Goal: Transaction & Acquisition: Book appointment/travel/reservation

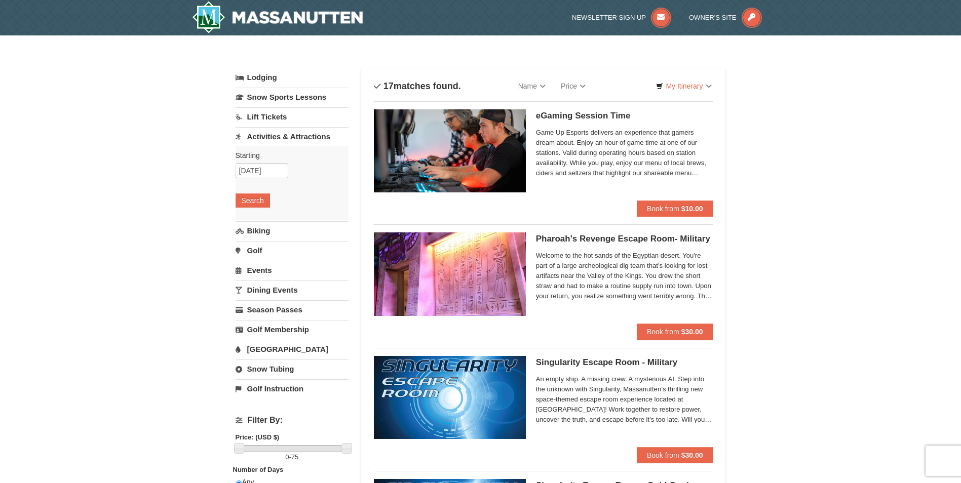
click at [280, 117] on link "Lift Tickets" at bounding box center [292, 116] width 113 height 19
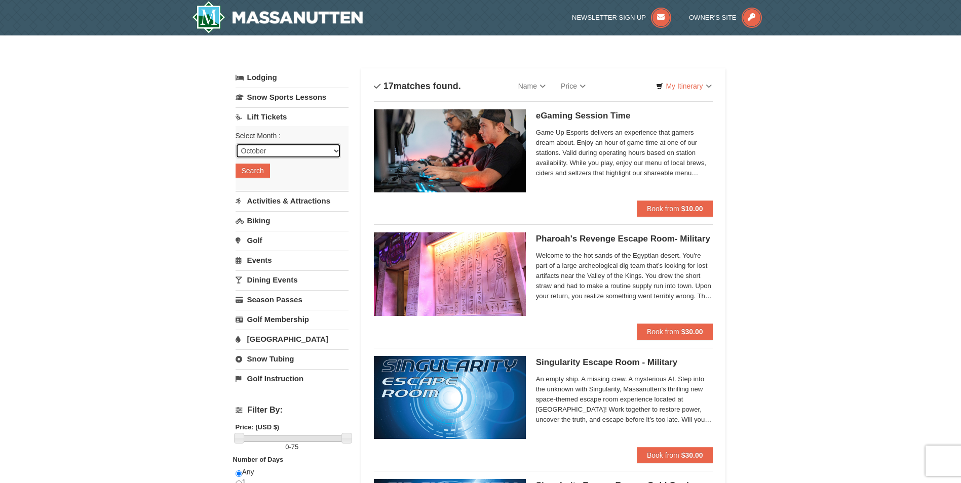
click at [279, 145] on select "October November December January February March April May June July August Sep…" at bounding box center [288, 150] width 105 height 15
click at [236, 143] on select "October November December January February March April May June July August Sep…" at bounding box center [288, 150] width 105 height 15
click at [250, 171] on button "Search" at bounding box center [253, 171] width 34 height 14
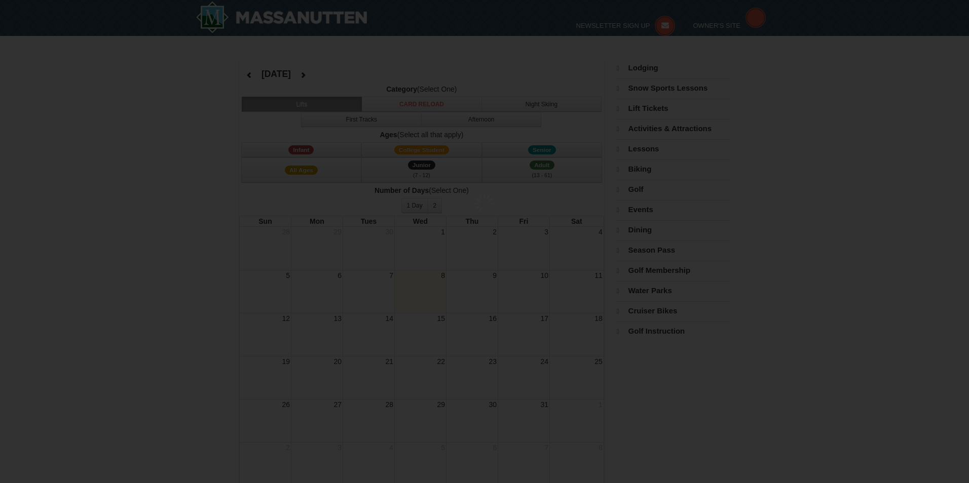
select select "10"
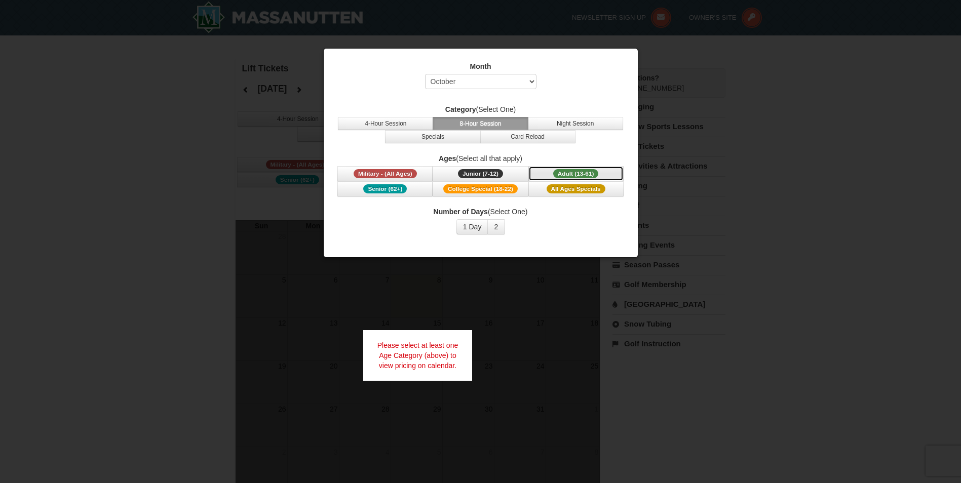
click at [578, 172] on span "Adult (13-61)" at bounding box center [576, 173] width 46 height 9
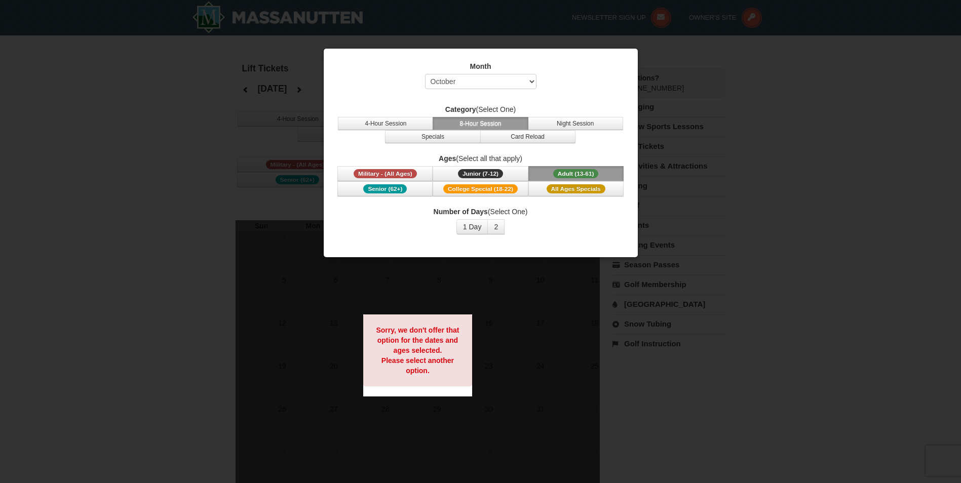
click at [579, 267] on div at bounding box center [480, 241] width 961 height 483
click at [466, 230] on button "1 Day" at bounding box center [473, 226] width 32 height 15
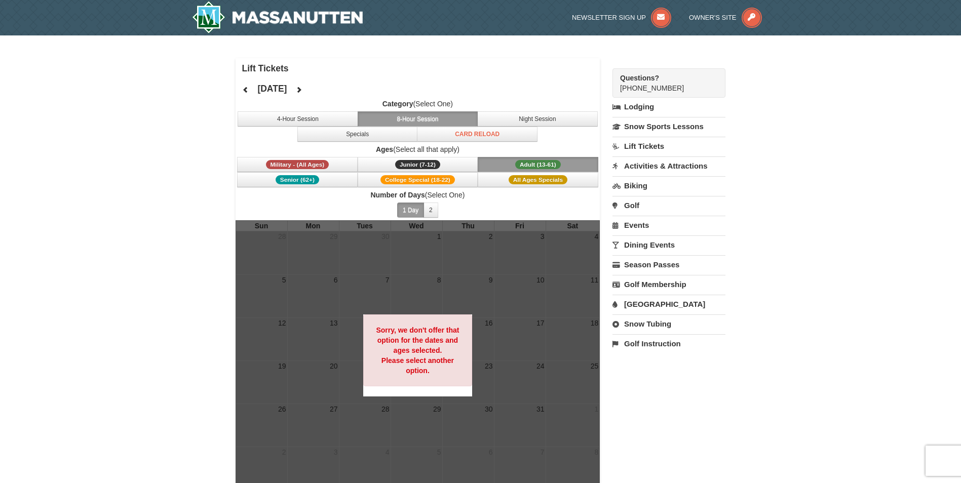
click at [647, 166] on link "Activities & Attractions" at bounding box center [669, 166] width 113 height 19
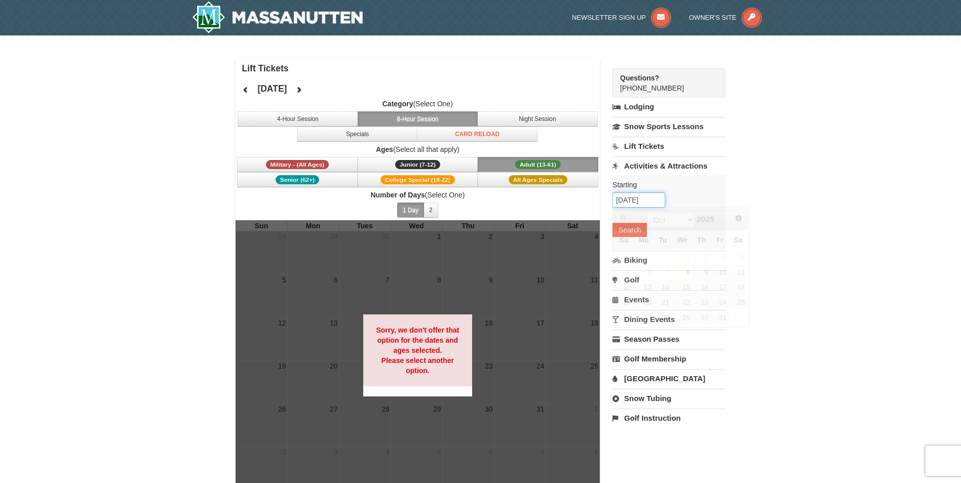
click at [638, 195] on input "10/08/2025" at bounding box center [639, 200] width 53 height 15
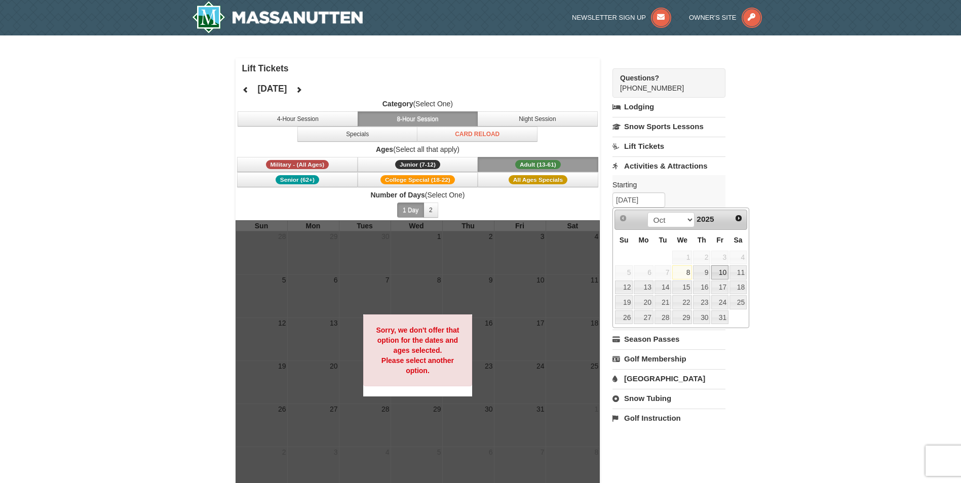
click at [721, 273] on link "10" at bounding box center [719, 273] width 17 height 14
type input "[DATE]"
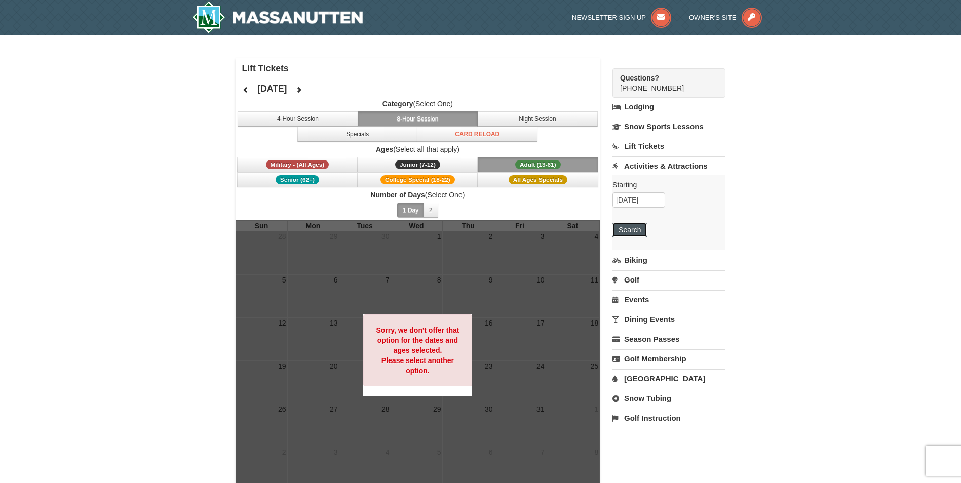
click at [628, 228] on button "Search" at bounding box center [630, 230] width 34 height 14
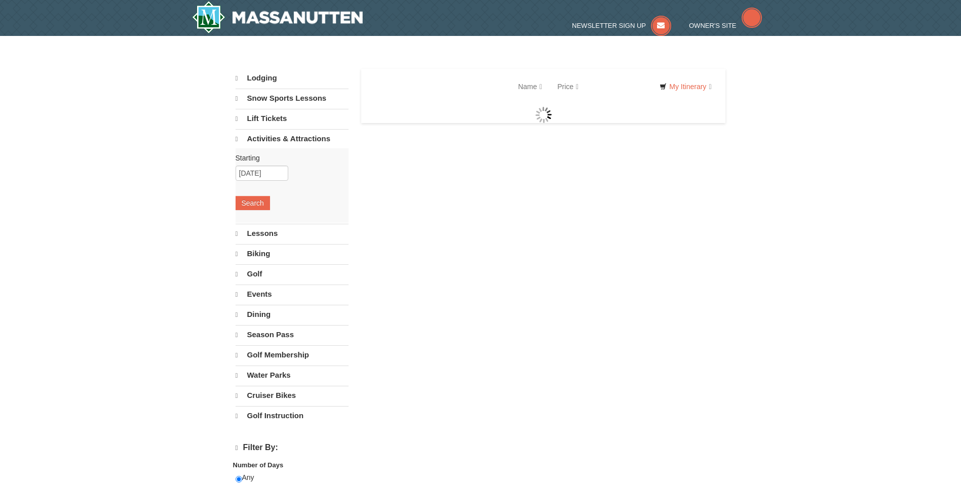
select select "10"
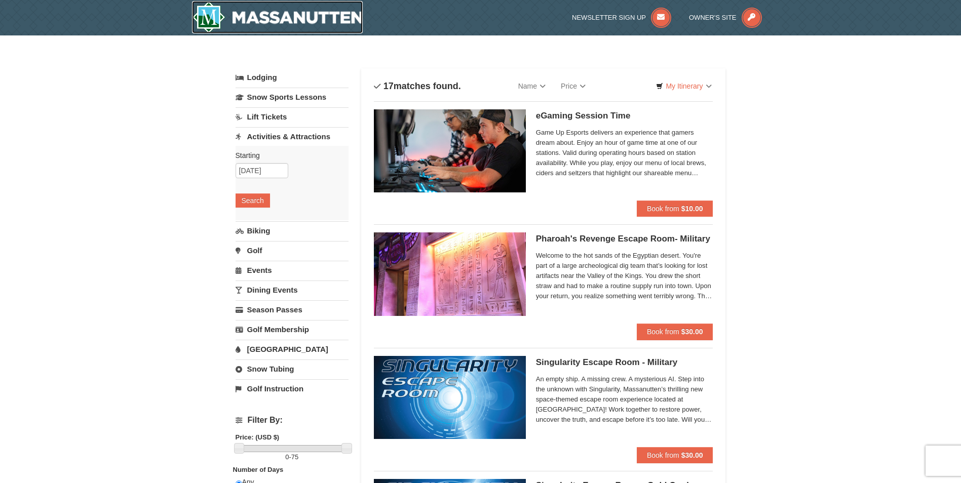
click at [293, 14] on img at bounding box center [277, 17] width 171 height 32
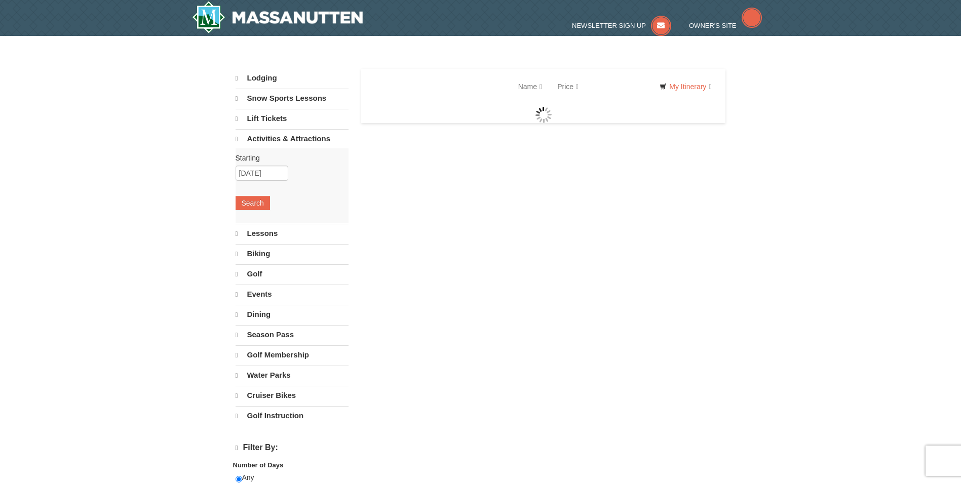
select select "10"
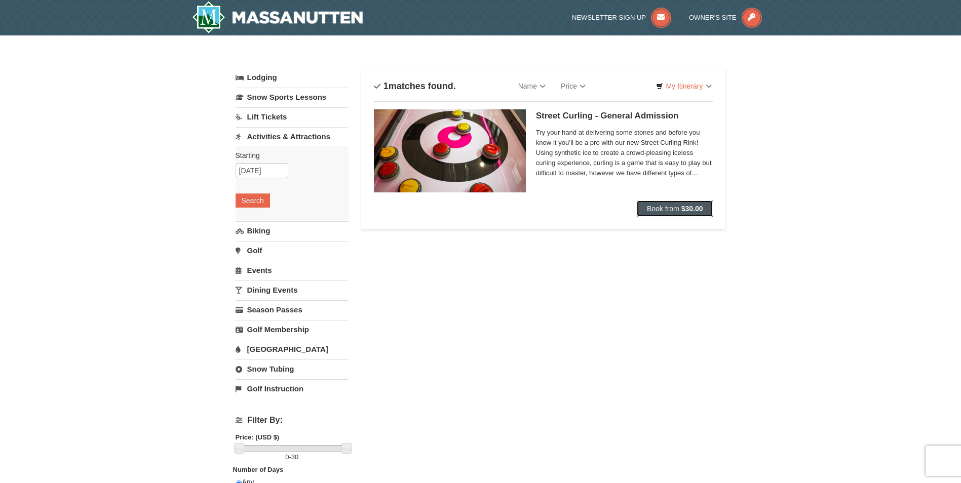
click at [675, 205] on span "Book from" at bounding box center [663, 209] width 32 height 8
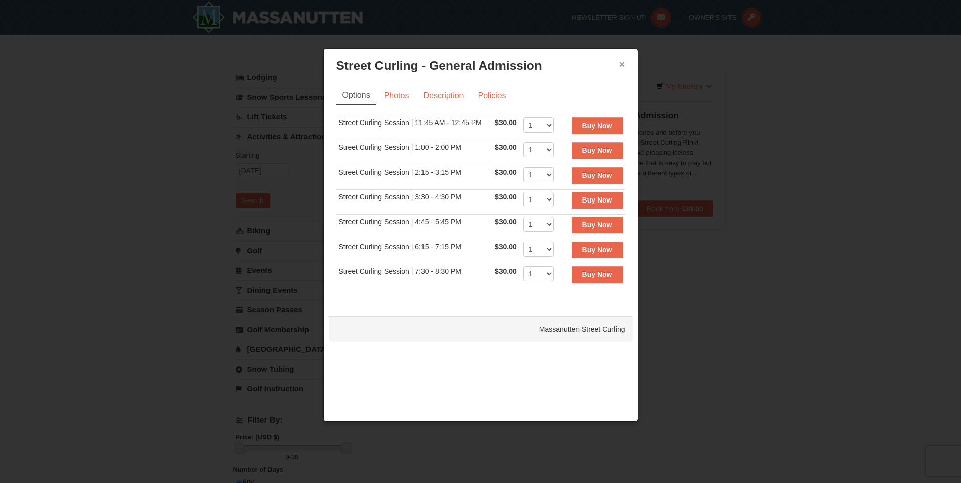
click at [622, 65] on button "×" at bounding box center [622, 64] width 6 height 10
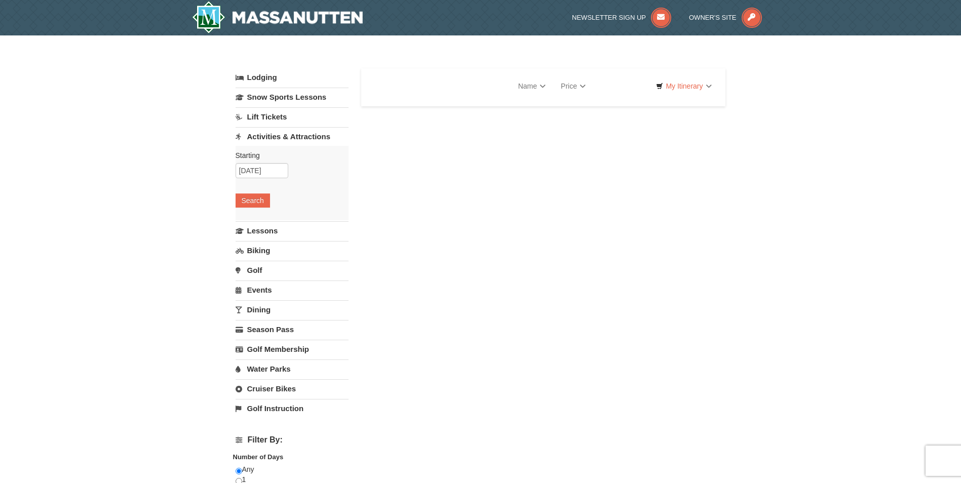
select select "10"
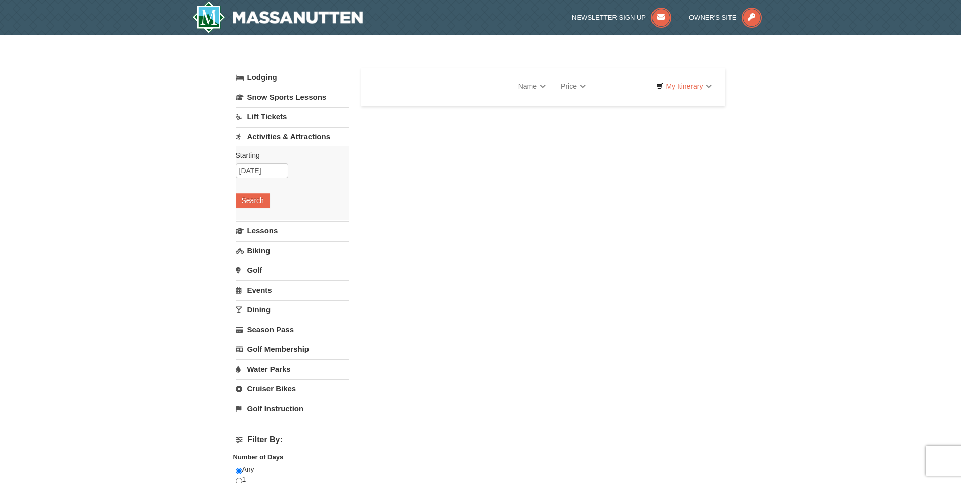
select select "10"
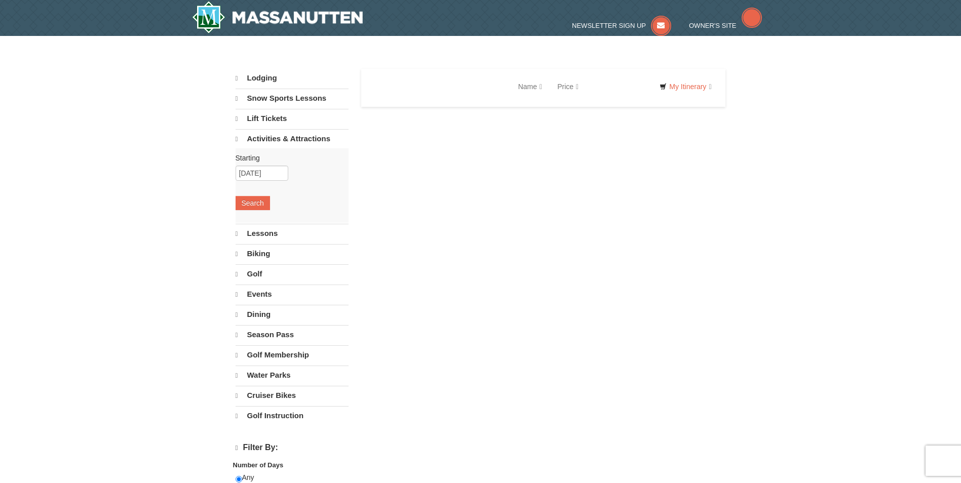
select select "10"
